Goal: Transaction & Acquisition: Download file/media

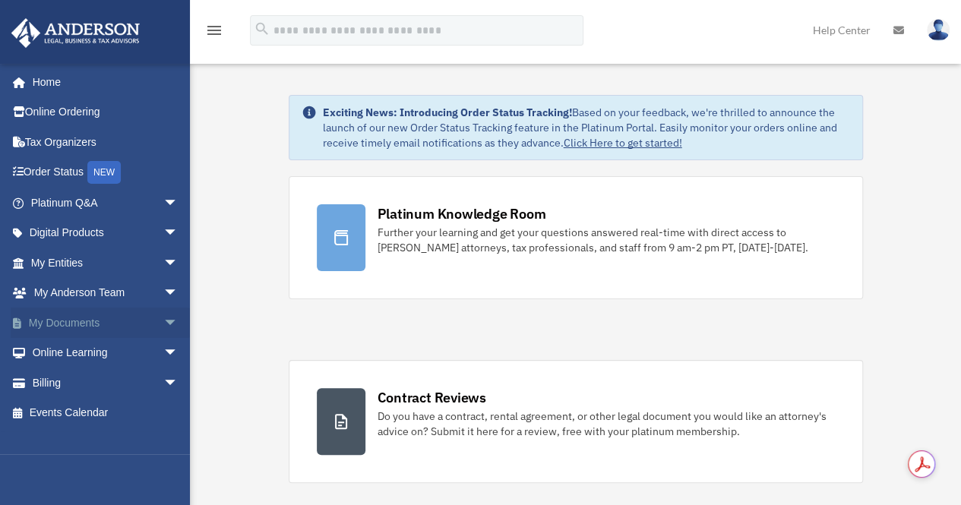
click at [81, 325] on link "My Documents arrow_drop_down" at bounding box center [106, 323] width 191 height 30
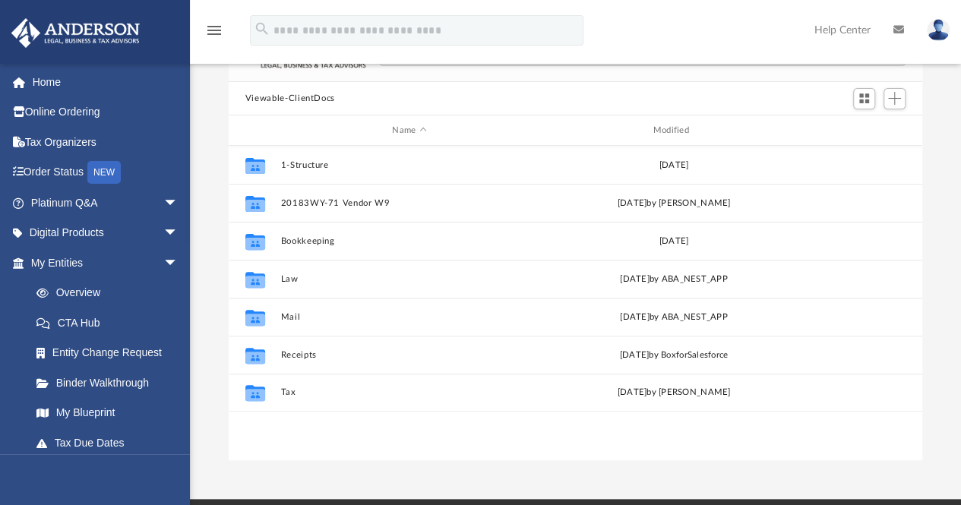
scroll to position [116, 0]
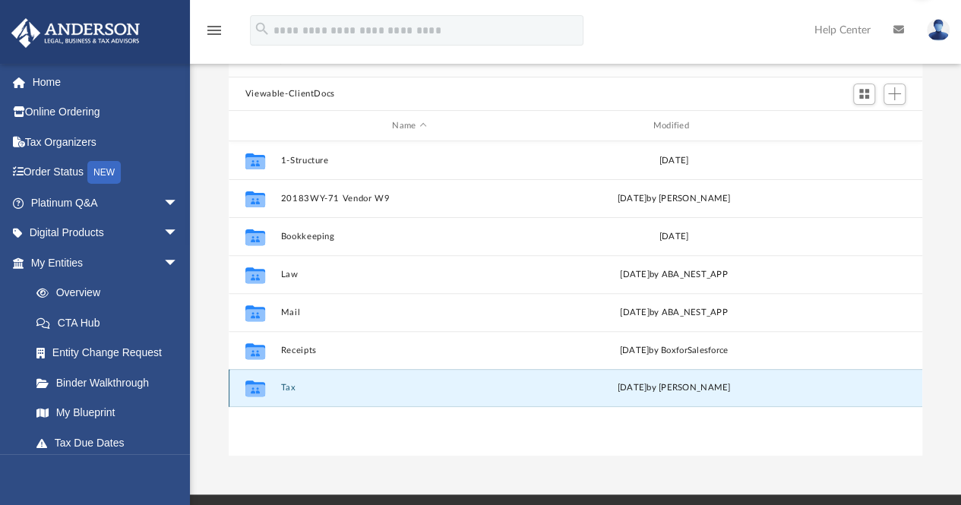
click at [290, 389] on button "Tax" at bounding box center [409, 389] width 258 height 10
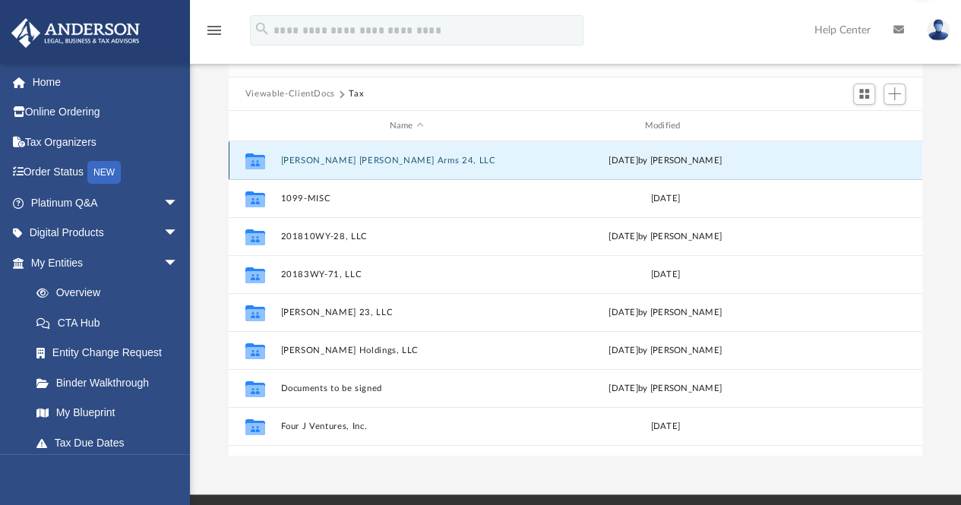
click at [342, 162] on button "[PERSON_NAME] [PERSON_NAME] Arms 24, LLC" at bounding box center [406, 161] width 252 height 10
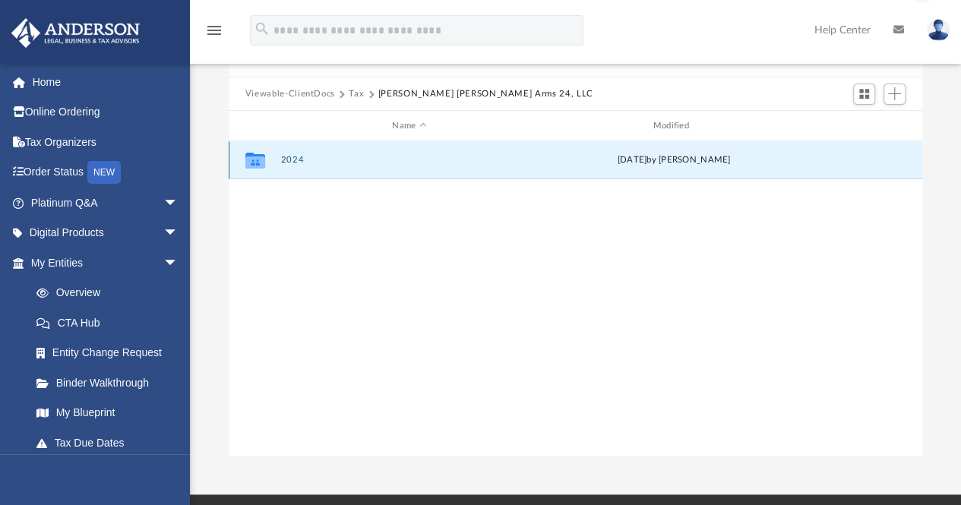
click at [292, 156] on button "2024" at bounding box center [409, 161] width 258 height 10
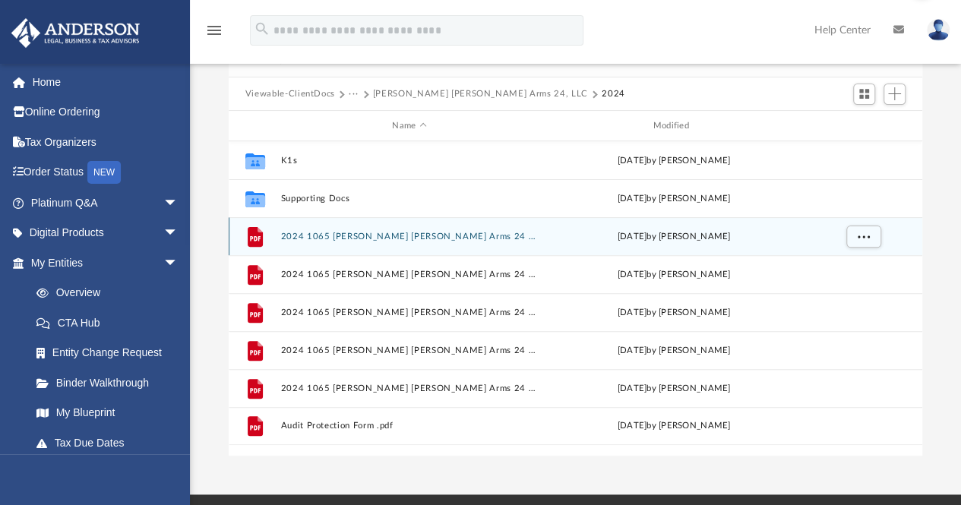
click at [369, 235] on button "2024 1065 [PERSON_NAME] [PERSON_NAME] Arms 24 LLC - Completed Copy.pdf" at bounding box center [409, 237] width 258 height 10
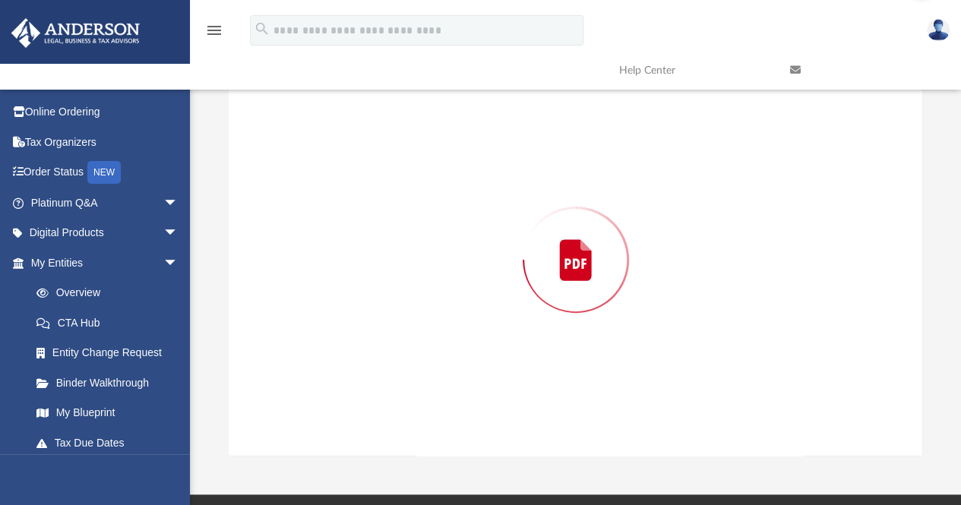
click at [369, 235] on div "Preview" at bounding box center [576, 260] width 695 height 392
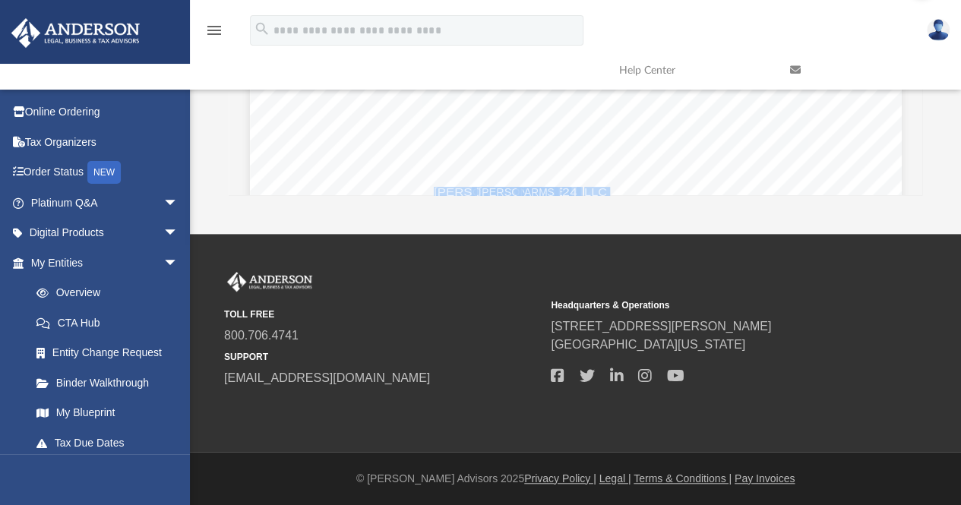
scroll to position [0, 0]
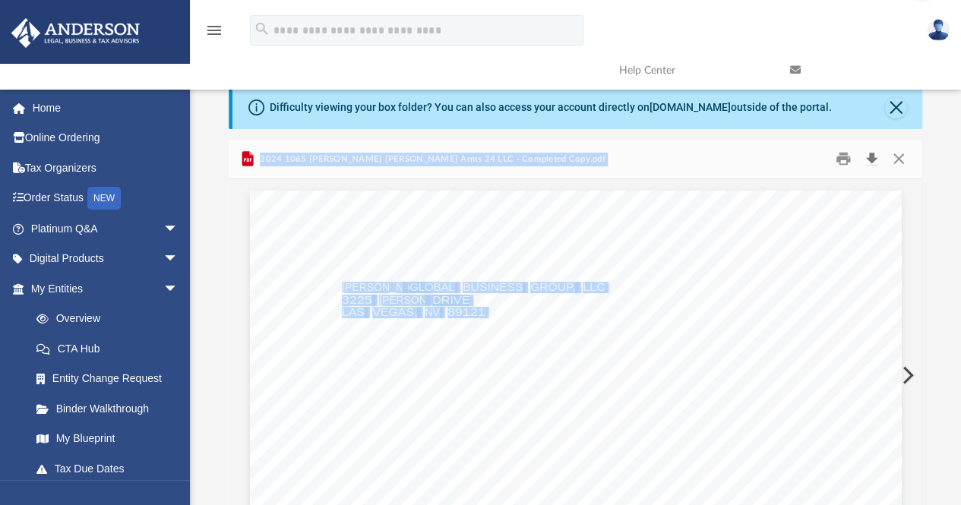
click at [876, 154] on button "Download" at bounding box center [871, 159] width 27 height 24
